Goal: Transaction & Acquisition: Download file/media

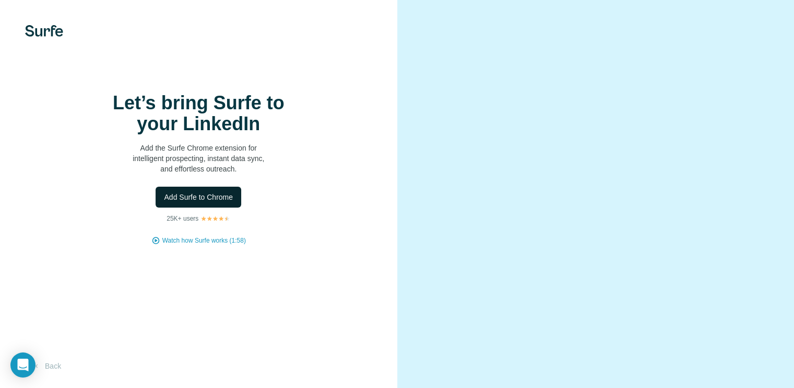
click at [206, 202] on span "Add Surfe to Chrome" at bounding box center [198, 197] width 69 height 10
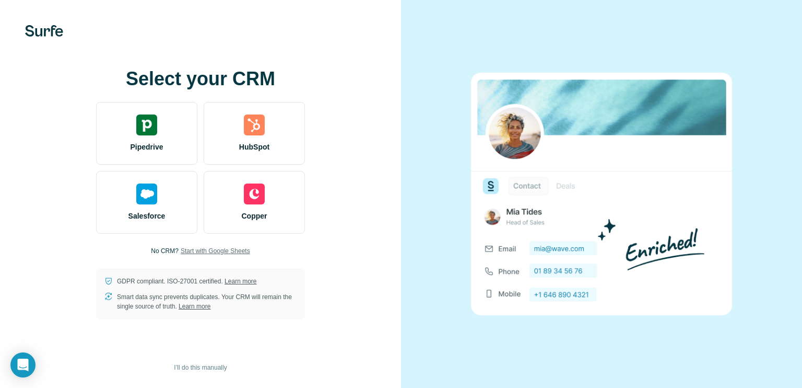
click at [210, 248] on span "Start with Google Sheets" at bounding box center [215, 250] width 69 height 9
